Goal: Task Accomplishment & Management: Manage account settings

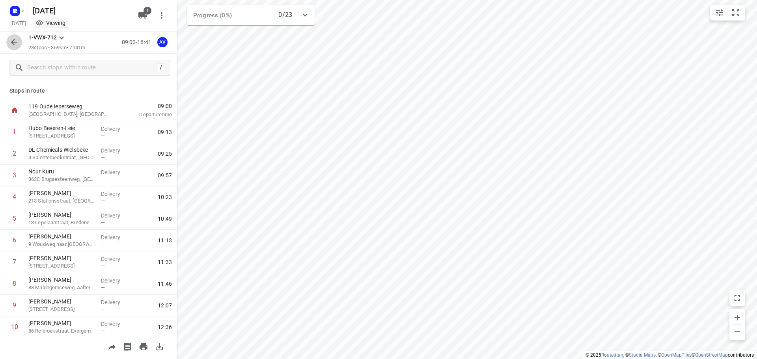
click at [14, 39] on icon "button" at bounding box center [13, 41] width 9 height 9
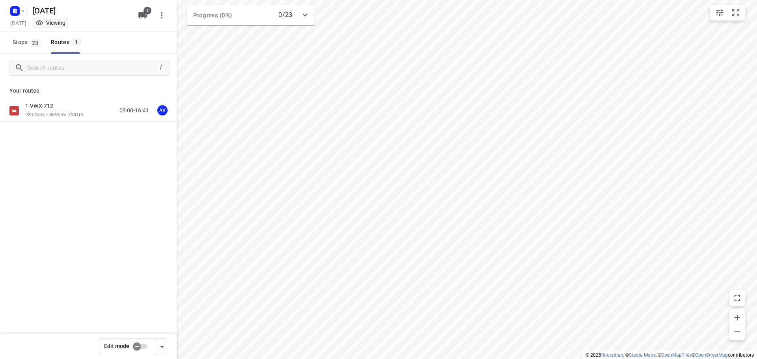
click at [142, 348] on input "checkbox" at bounding box center [136, 346] width 45 height 15
checkbox input "false"
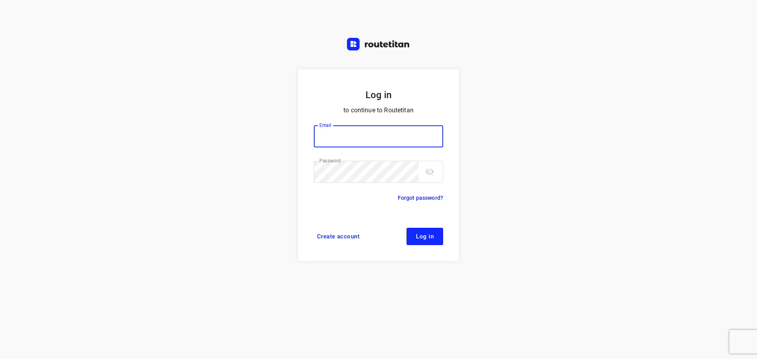
type input "[PERSON_NAME][EMAIL_ADDRESS][DOMAIN_NAME]"
click at [431, 235] on span "Log in" at bounding box center [425, 236] width 18 height 6
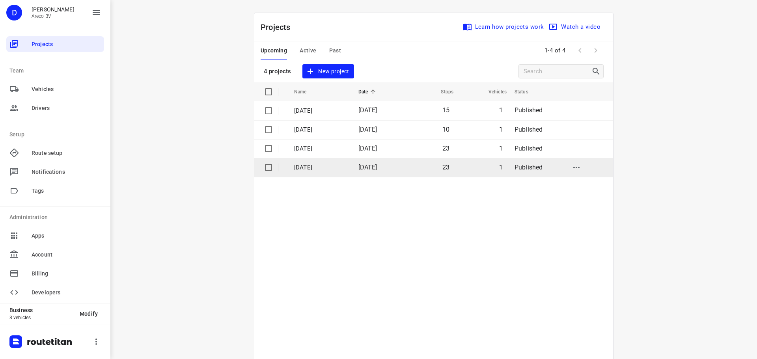
click at [333, 168] on p "[DATE]" at bounding box center [320, 167] width 52 height 9
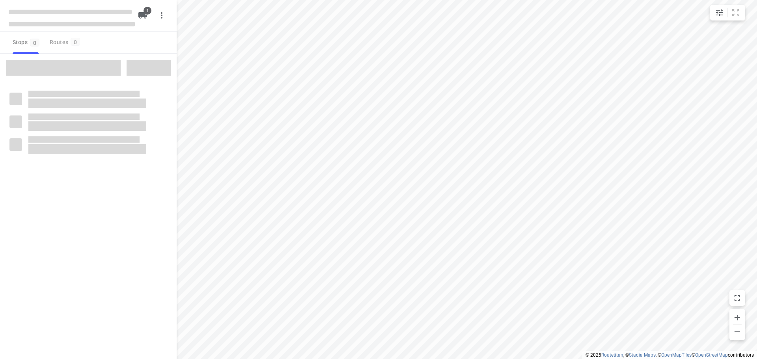
type input "distance"
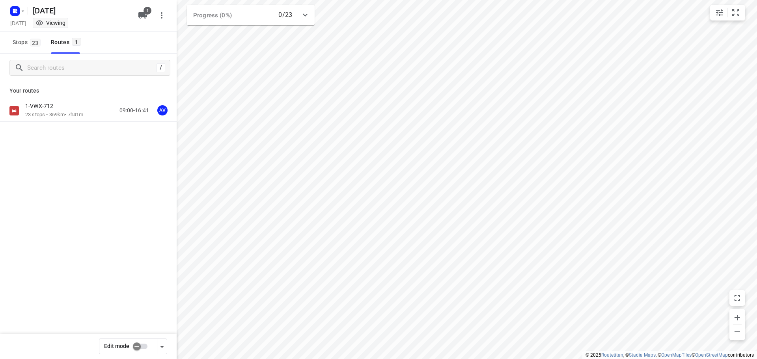
click at [144, 344] on input "checkbox" at bounding box center [136, 346] width 45 height 15
checkbox input "true"
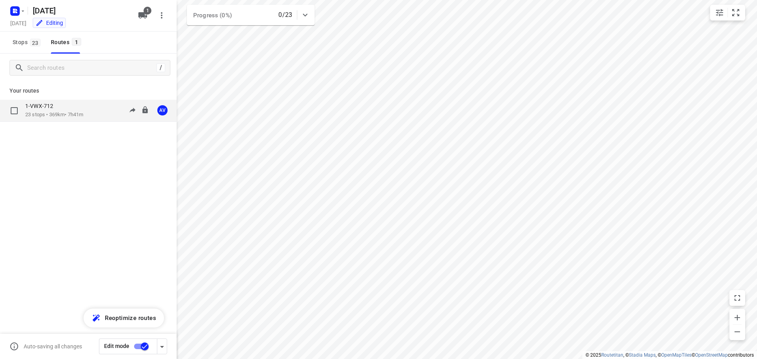
click at [94, 109] on div "1-VWX-712 23 stops • 369km • 7h41m 09:00-16:41 AV" at bounding box center [100, 110] width 151 height 16
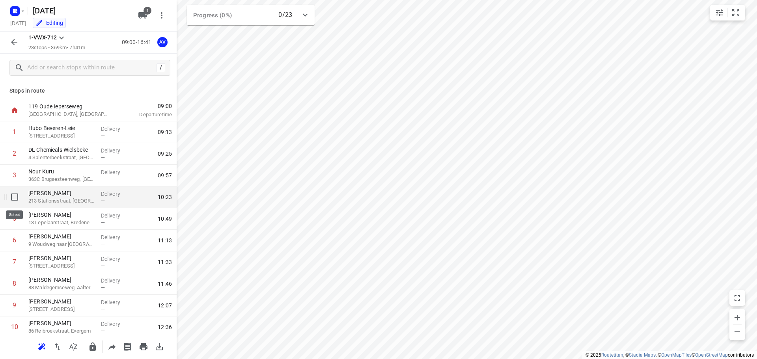
click at [15, 196] on input "checkbox" at bounding box center [15, 197] width 16 height 16
checkbox input "true"
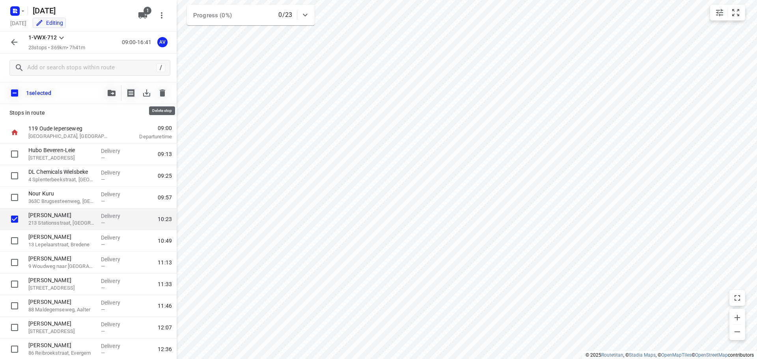
click at [162, 91] on icon "button" at bounding box center [162, 92] width 9 height 9
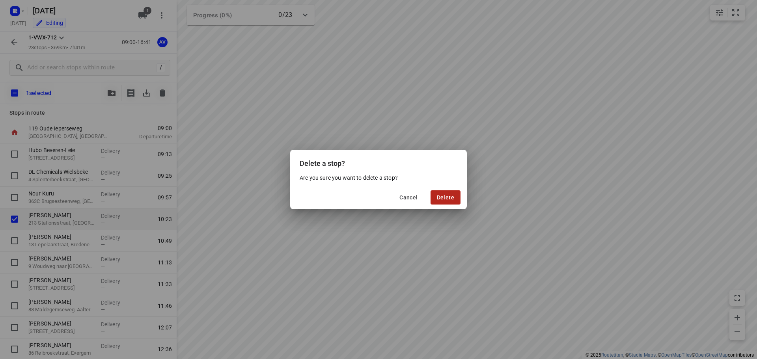
click at [449, 196] on span "Delete" at bounding box center [445, 197] width 17 height 6
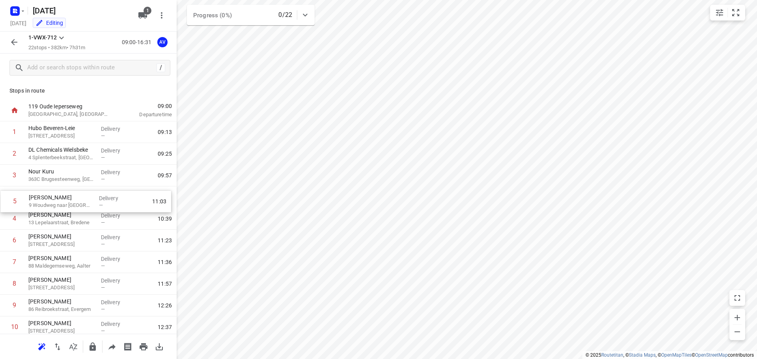
drag, startPoint x: 3, startPoint y: 220, endPoint x: 4, endPoint y: 201, distance: 19.3
click at [4, 201] on div "1 Hubo Beveren-Leie 270 Kortrijkseweg, Waregem Delivery — 09:13 2 DL Chemicals …" at bounding box center [88, 359] width 177 height 477
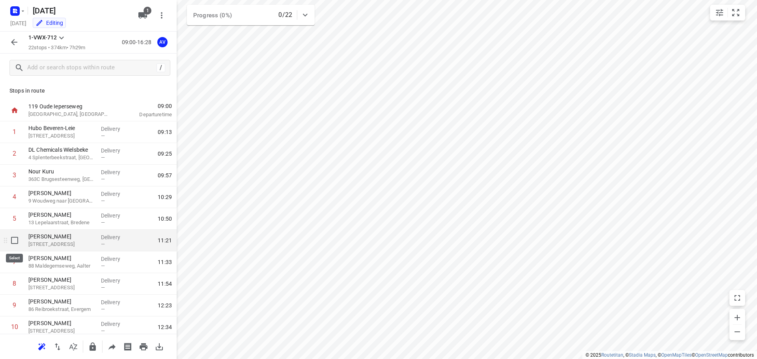
click at [13, 240] on input "checkbox" at bounding box center [15, 241] width 16 height 16
checkbox input "true"
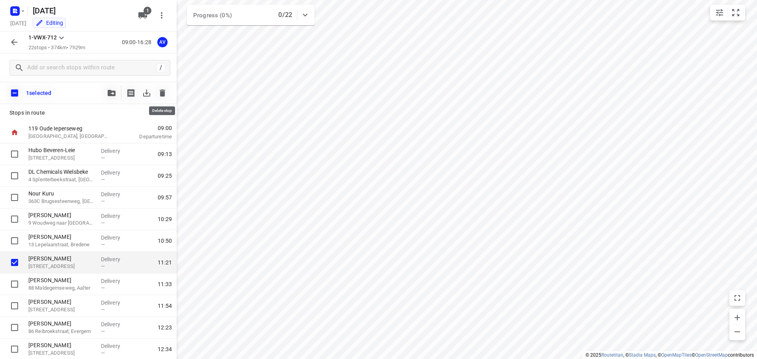
click at [161, 89] on icon "button" at bounding box center [162, 92] width 9 height 9
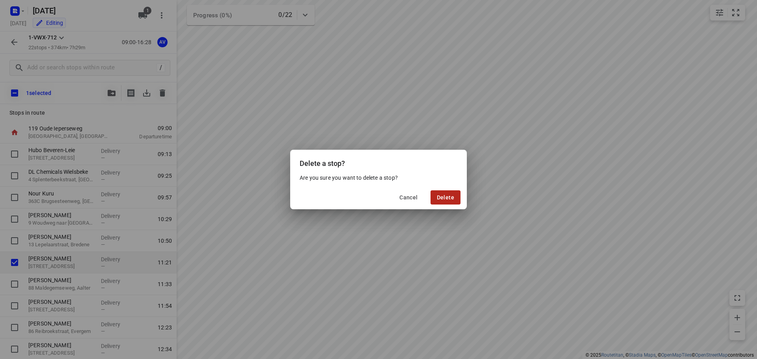
click at [453, 199] on span "Delete" at bounding box center [445, 197] width 17 height 6
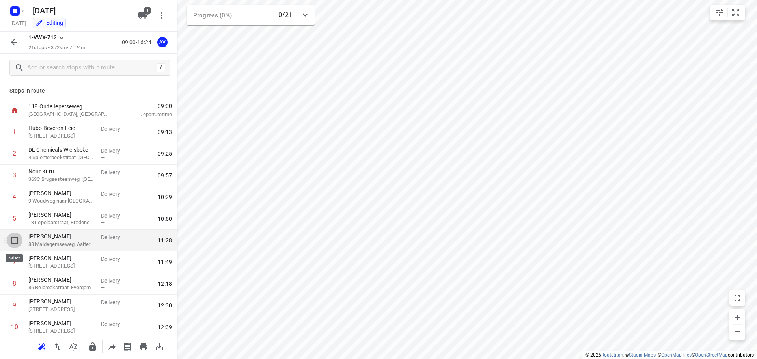
click at [14, 240] on input "checkbox" at bounding box center [15, 241] width 16 height 16
checkbox input "true"
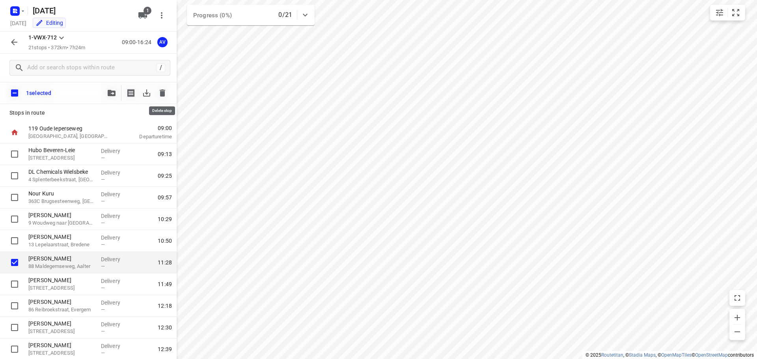
click at [161, 87] on button "button" at bounding box center [163, 93] width 16 height 16
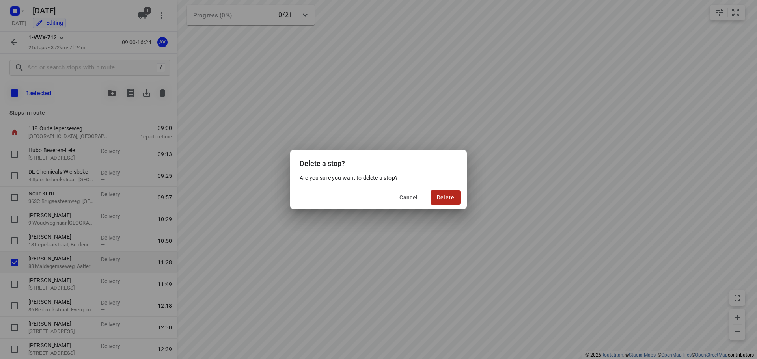
click at [452, 195] on span "Delete" at bounding box center [445, 197] width 17 height 6
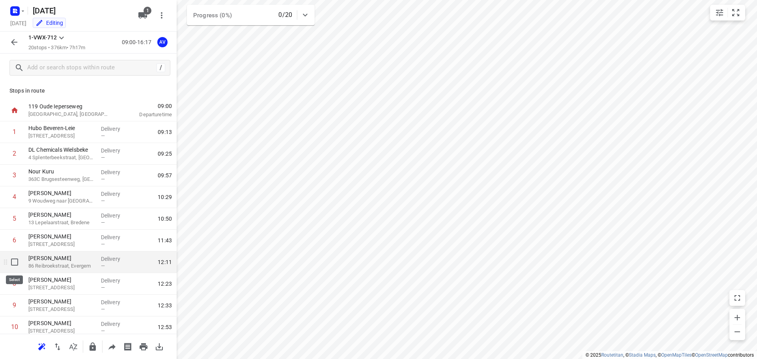
click at [16, 263] on input "checkbox" at bounding box center [15, 262] width 16 height 16
checkbox input "true"
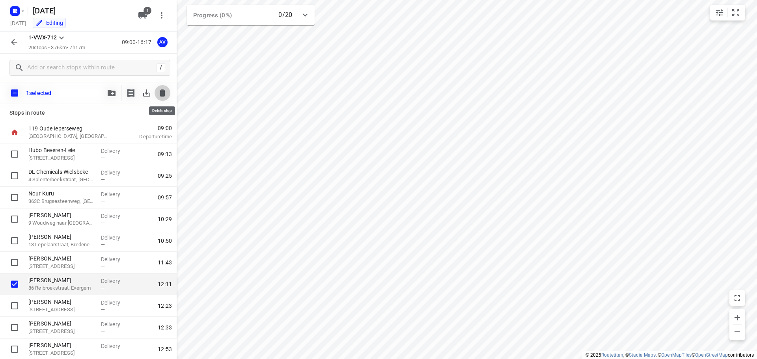
click at [162, 97] on icon "button" at bounding box center [162, 92] width 9 height 9
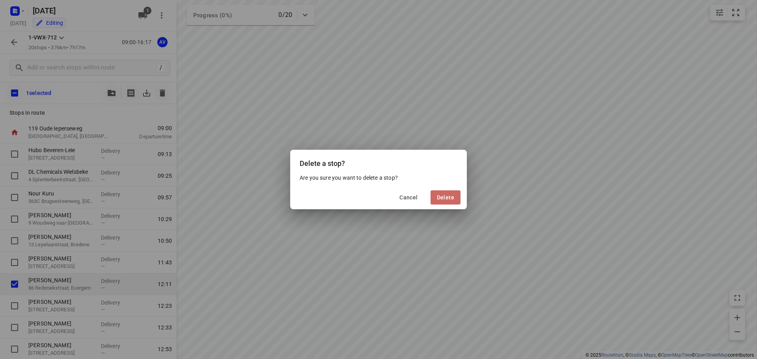
click at [443, 195] on span "Delete" at bounding box center [445, 197] width 17 height 6
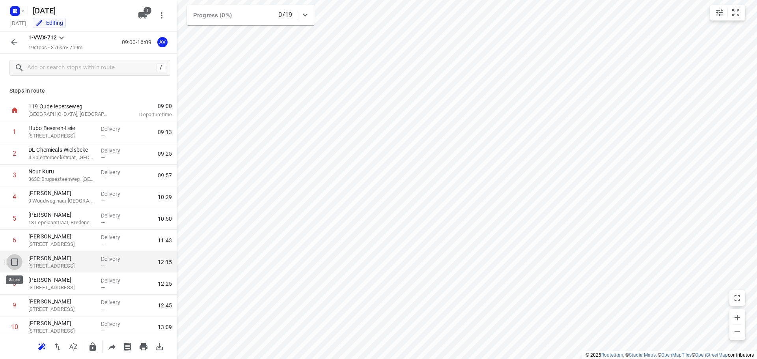
drag, startPoint x: 15, startPoint y: 263, endPoint x: 28, endPoint y: 265, distance: 13.1
click at [14, 264] on input "checkbox" at bounding box center [15, 262] width 16 height 16
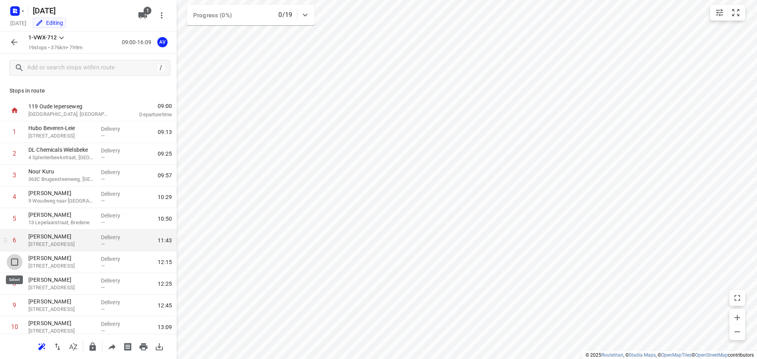
checkbox input "true"
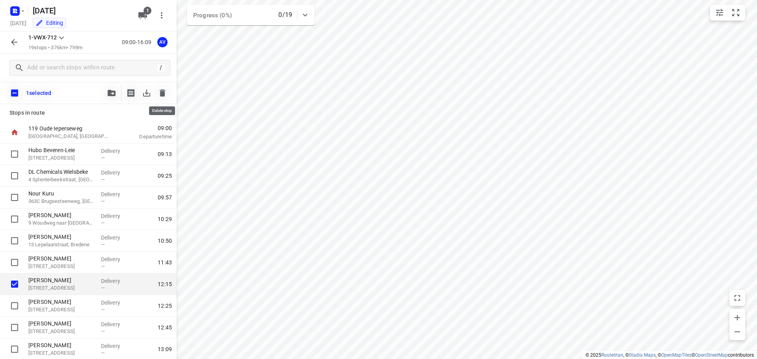
click at [163, 92] on icon "button" at bounding box center [163, 92] width 6 height 7
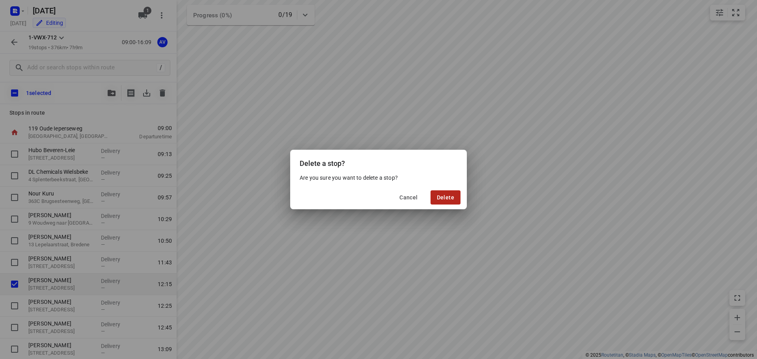
click at [449, 195] on span "Delete" at bounding box center [445, 197] width 17 height 6
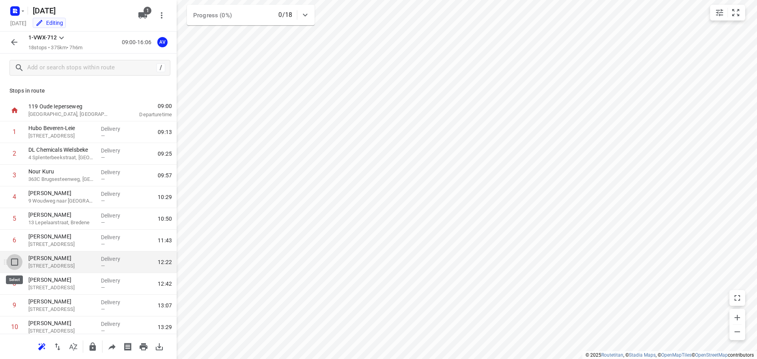
click at [14, 261] on input "checkbox" at bounding box center [15, 262] width 16 height 16
checkbox input "true"
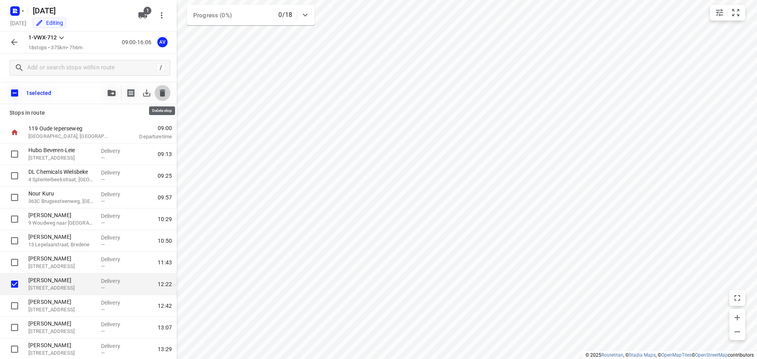
click at [164, 88] on icon "button" at bounding box center [162, 92] width 9 height 9
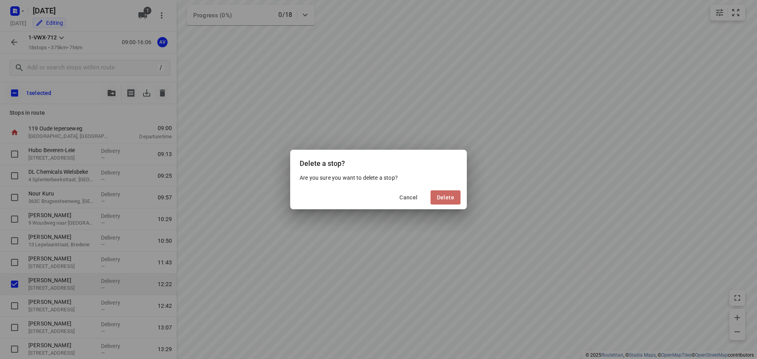
click at [447, 195] on span "Delete" at bounding box center [445, 197] width 17 height 6
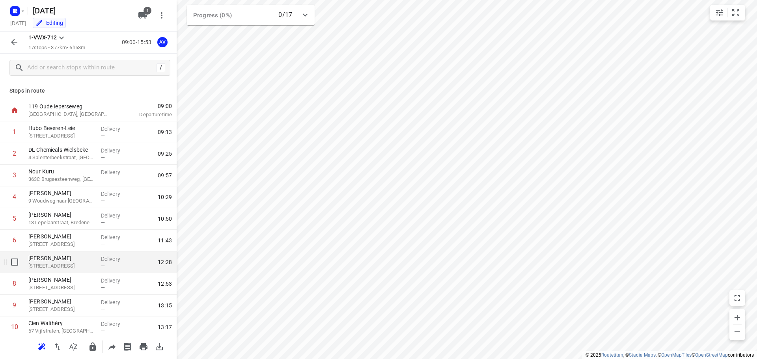
click at [79, 266] on p "[STREET_ADDRESS]" at bounding box center [61, 266] width 66 height 8
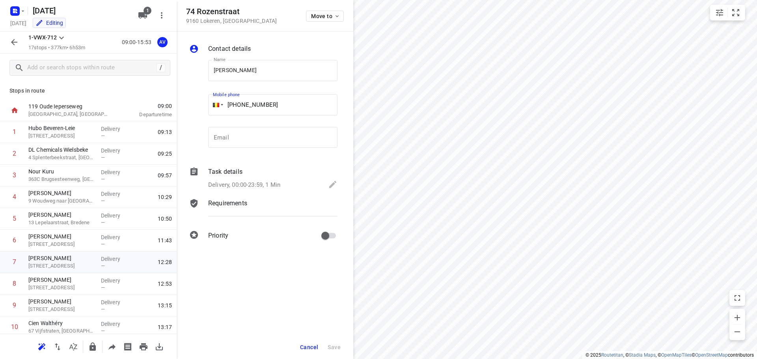
drag, startPoint x: 277, startPoint y: 105, endPoint x: 240, endPoint y: 106, distance: 36.7
click at [240, 106] on input "+32 479620722" at bounding box center [272, 104] width 129 height 21
paste input "477160058"
type input "+32 477160058"
click at [335, 346] on span "Save" at bounding box center [334, 347] width 13 height 6
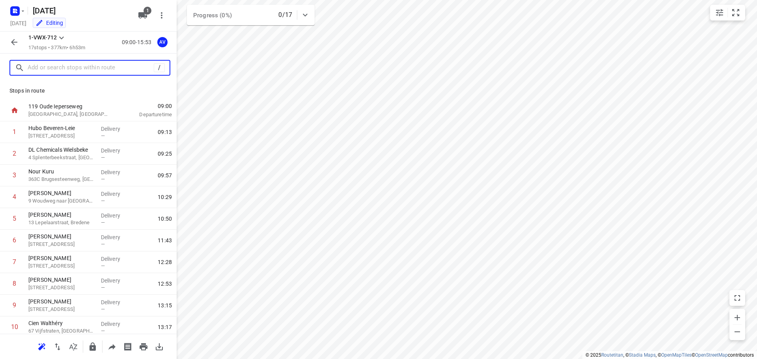
click at [67, 67] on input "text" at bounding box center [91, 68] width 126 height 12
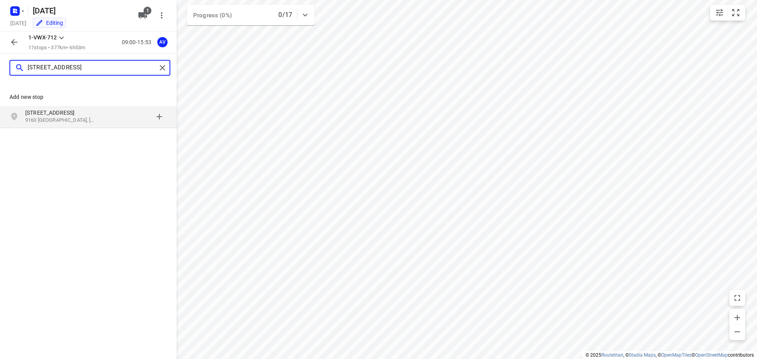
type input "leeuwrikstraat 25, 9160"
click at [76, 120] on p "9160 Lokeren, België" at bounding box center [61, 120] width 73 height 7
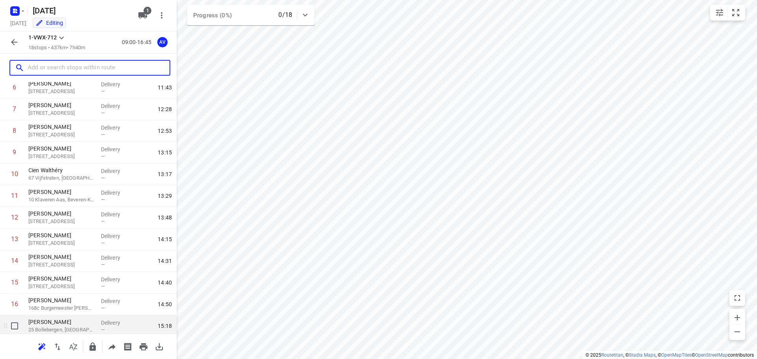
scroll to position [199, 0]
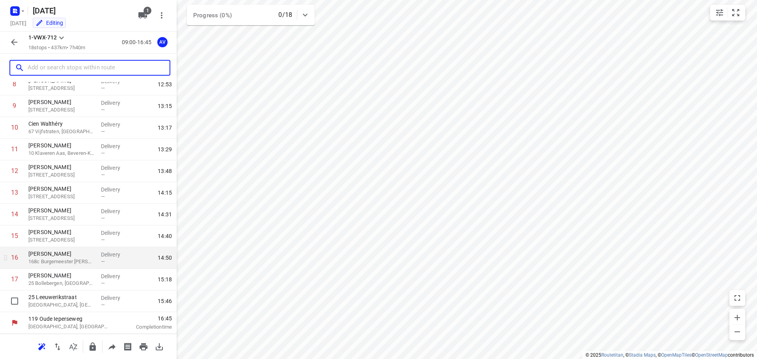
drag, startPoint x: 62, startPoint y: 306, endPoint x: 158, endPoint y: 268, distance: 102.6
click at [63, 306] on p "Lokeren, Belgium" at bounding box center [61, 305] width 66 height 8
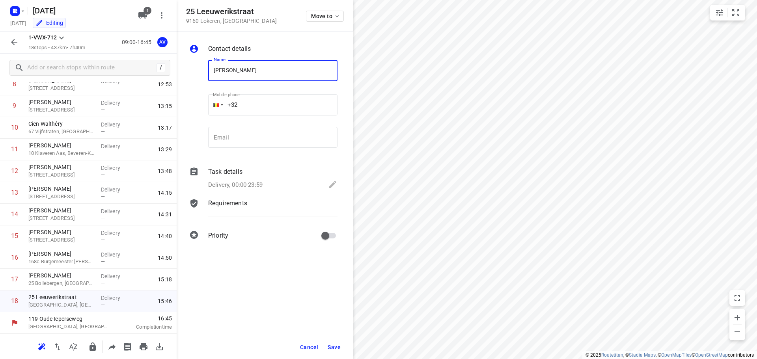
type input "[PERSON_NAME]"
drag, startPoint x: 285, startPoint y: 110, endPoint x: 284, endPoint y: 106, distance: 4.0
click at [285, 108] on input "+32" at bounding box center [272, 104] width 129 height 21
paste input "477160058"
type input "+32 477160058"
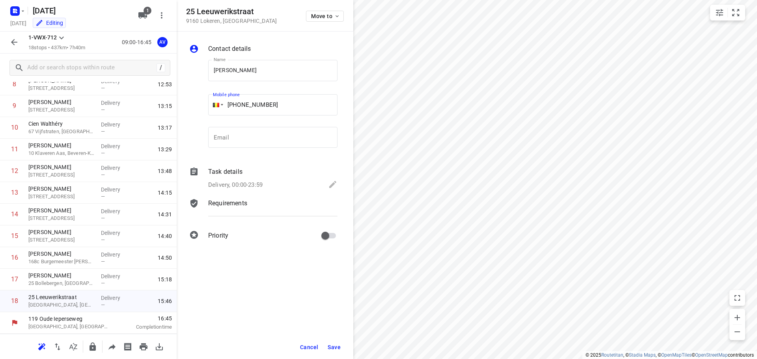
click at [261, 184] on p "Delivery, 00:00-23:59" at bounding box center [235, 185] width 54 height 9
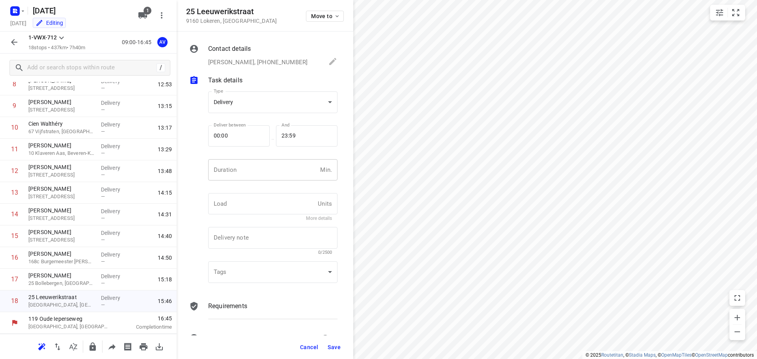
click at [263, 167] on input "number" at bounding box center [262, 169] width 109 height 21
type input "1"
click at [337, 346] on span "Save" at bounding box center [334, 347] width 13 height 6
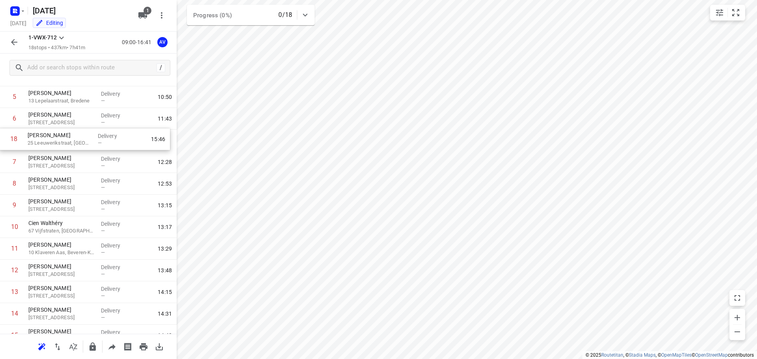
scroll to position [116, 0]
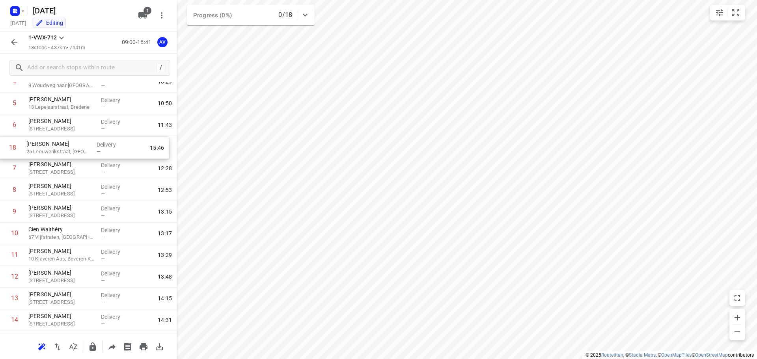
drag, startPoint x: 4, startPoint y: 304, endPoint x: 42, endPoint y: 153, distance: 155.7
click at [2, 146] on div "1 Hubo Beveren-Leie 270 Kortrijkseweg, Waregem Delivery — 09:13 2 DL Chemicals …" at bounding box center [88, 201] width 177 height 390
click at [15, 168] on input "checkbox" at bounding box center [15, 168] width 16 height 16
checkbox input "true"
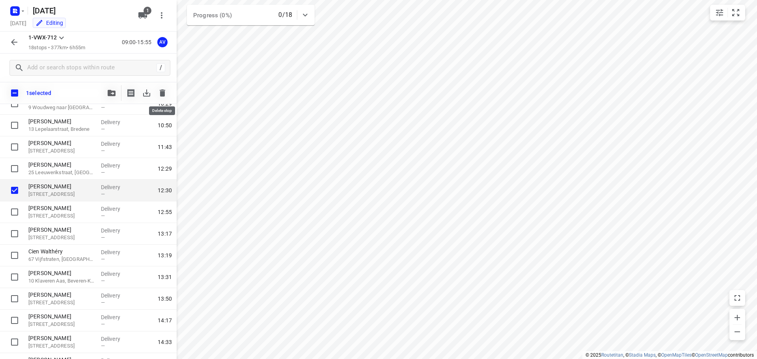
click at [159, 94] on icon "button" at bounding box center [162, 92] width 9 height 9
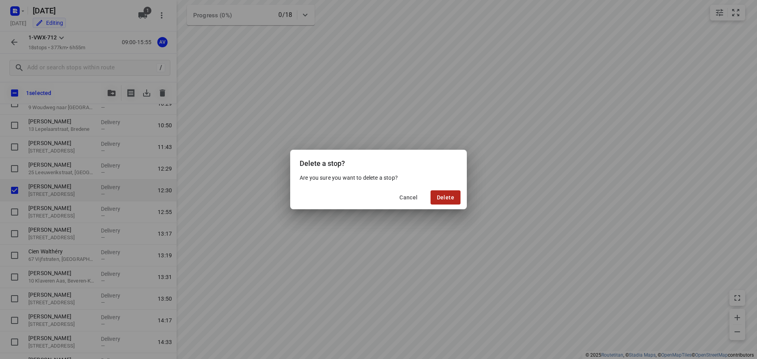
click at [446, 197] on span "Delete" at bounding box center [445, 197] width 17 height 6
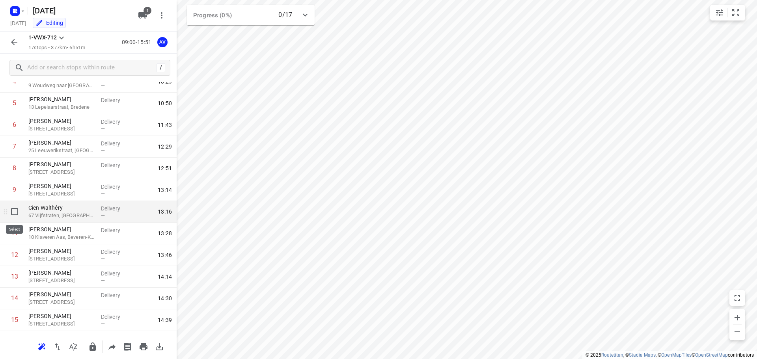
click at [14, 211] on input "checkbox" at bounding box center [15, 212] width 16 height 16
checkbox input "true"
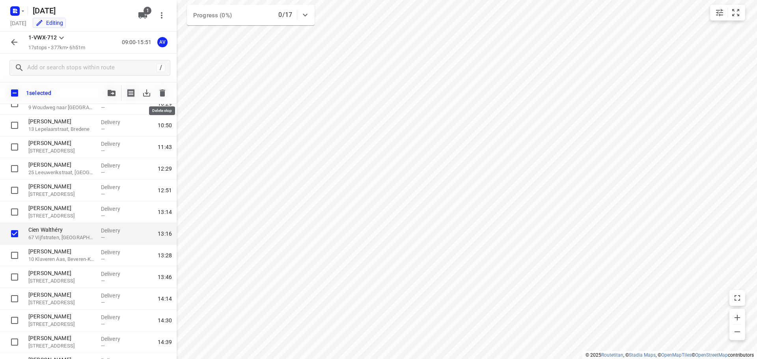
click at [162, 94] on icon "button" at bounding box center [163, 92] width 6 height 7
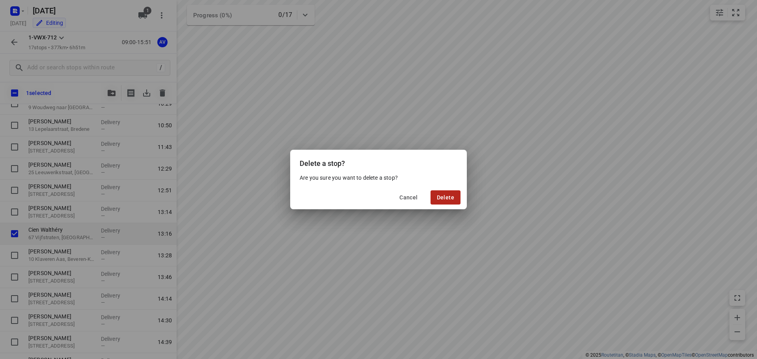
click at [451, 199] on span "Delete" at bounding box center [445, 197] width 17 height 6
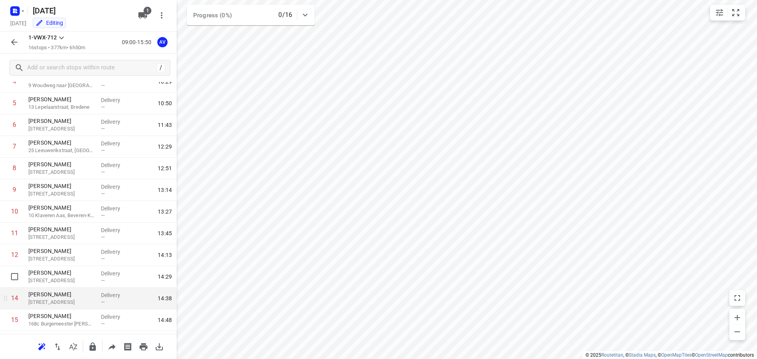
scroll to position [156, 0]
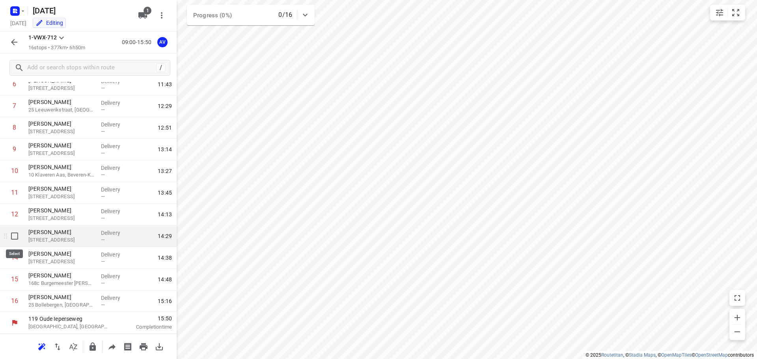
click at [10, 233] on input "checkbox" at bounding box center [15, 236] width 16 height 16
checkbox input "true"
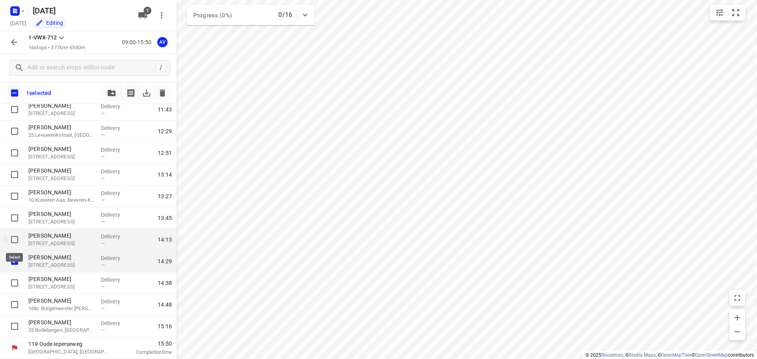
scroll to position [153, 0]
click at [165, 89] on icon "button" at bounding box center [162, 92] width 9 height 9
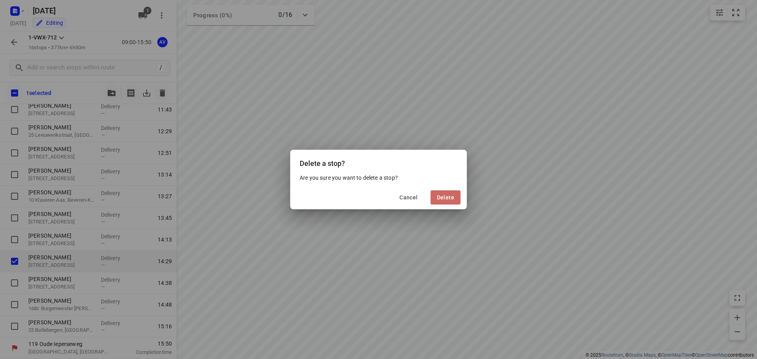
click at [444, 198] on span "Delete" at bounding box center [445, 197] width 17 height 6
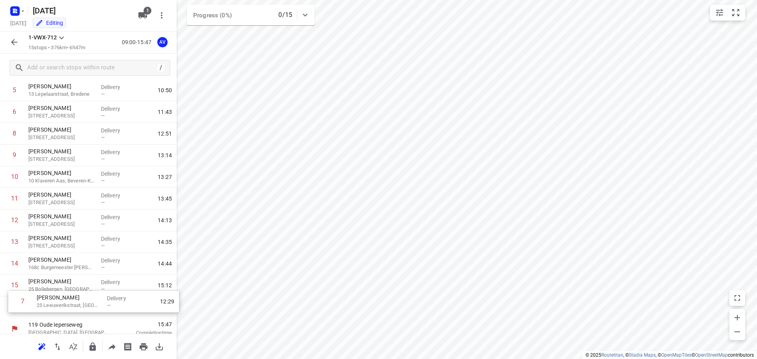
scroll to position [134, 0]
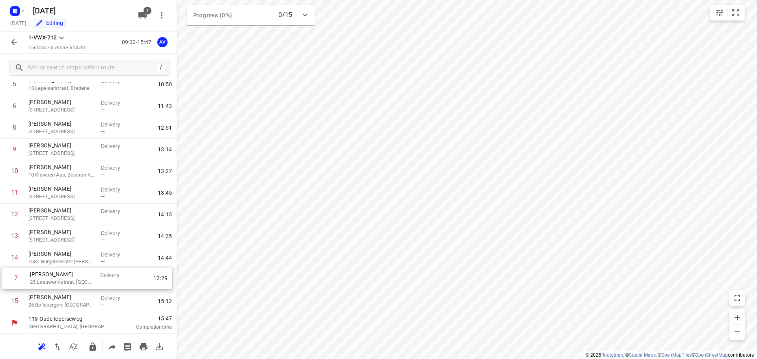
drag, startPoint x: 5, startPoint y: 127, endPoint x: 6, endPoint y: 281, distance: 154.9
click at [6, 281] on div "1 Hubo Beveren-Leie 270 Kortrijkseweg, Waregem Delivery — 09:13 2 DL Chemicals …" at bounding box center [88, 149] width 177 height 325
click at [13, 43] on icon "button" at bounding box center [13, 41] width 9 height 9
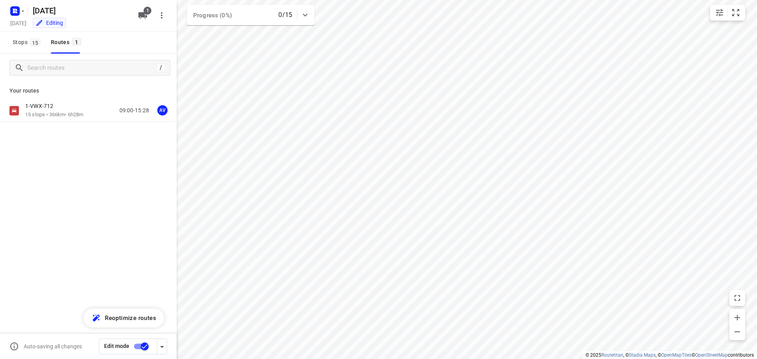
click at [136, 347] on input "checkbox" at bounding box center [144, 346] width 45 height 15
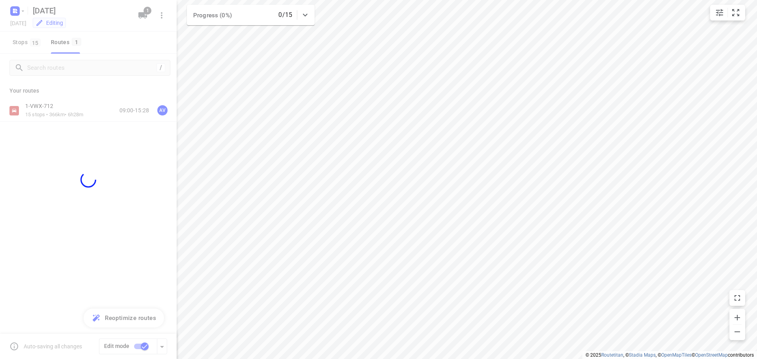
checkbox input "false"
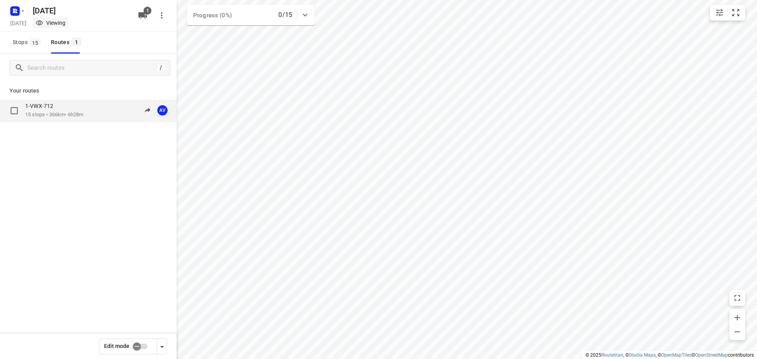
click at [101, 112] on div "1-VWX-712 15 stops • 366km • 6h28m 09:00-15:28 AV" at bounding box center [100, 110] width 151 height 16
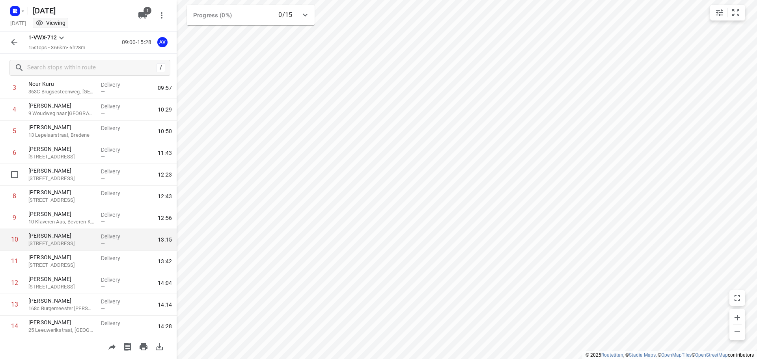
scroll to position [0, 0]
